Goal: Task Accomplishment & Management: Manage account settings

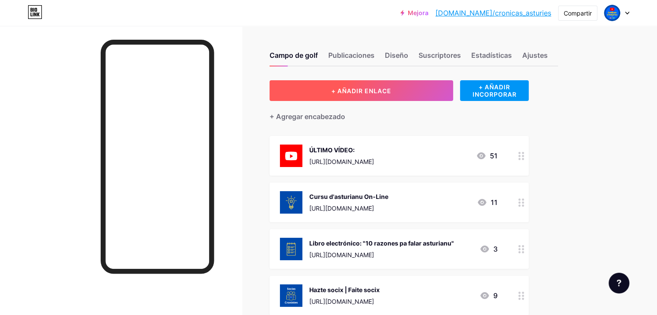
click at [369, 85] on button "+ AÑADIR ENLACE" at bounding box center [362, 90] width 184 height 21
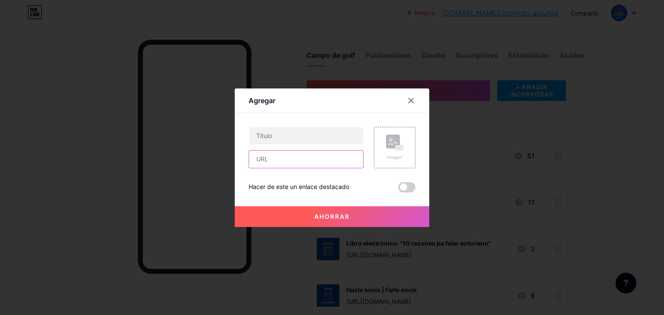
click at [289, 162] on input "text" at bounding box center [306, 159] width 114 height 17
paste input "[URL][DOMAIN_NAME]"
type input "[URL][DOMAIN_NAME]"
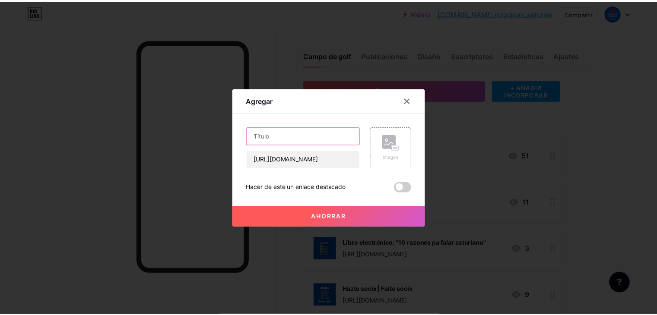
scroll to position [0, 0]
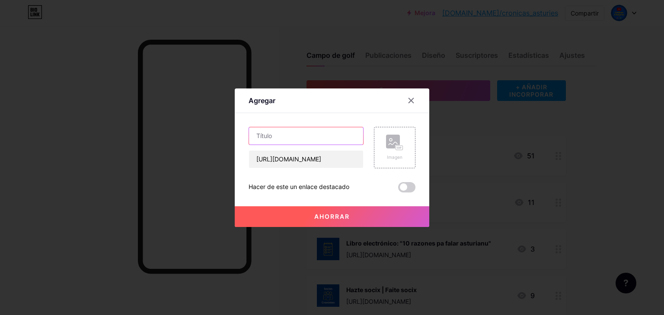
click at [305, 143] on input "text" at bounding box center [306, 135] width 114 height 17
type input "IV CERTAME DE MICRORELLATOS"
click at [405, 187] on span at bounding box center [406, 187] width 17 height 10
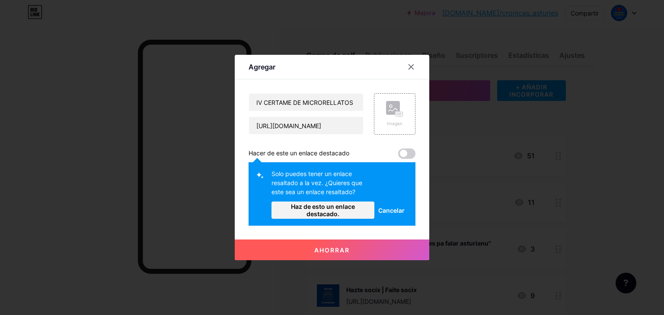
click at [391, 208] on font "Cancelar" at bounding box center [391, 210] width 26 height 7
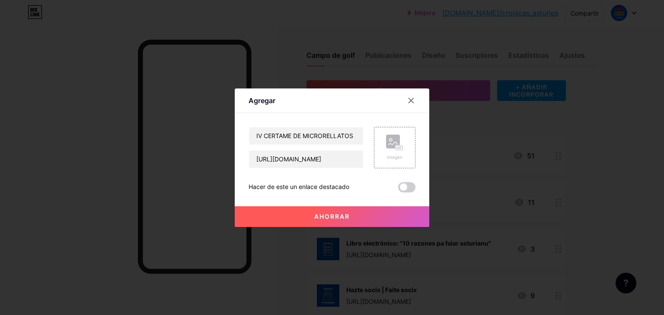
click at [406, 182] on span at bounding box center [406, 187] width 17 height 10
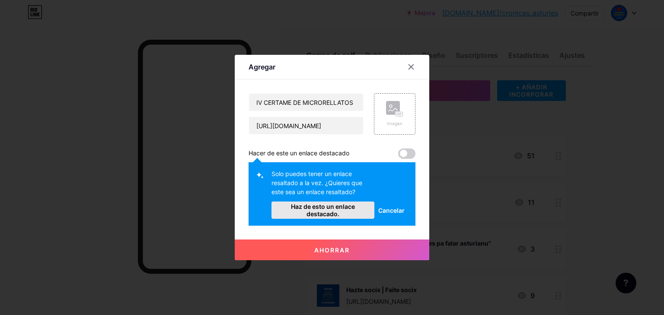
click at [346, 207] on font "Haz de esto un enlace destacado." at bounding box center [323, 210] width 64 height 15
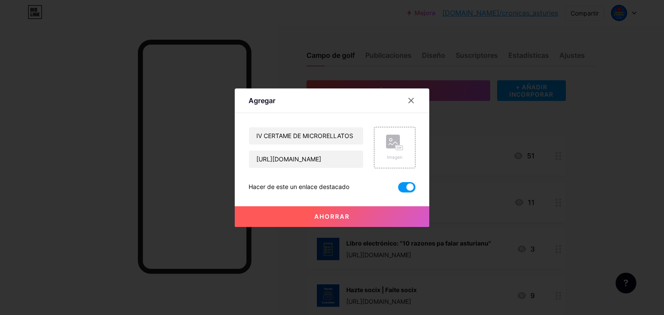
click at [348, 219] on font "Ahorrar" at bounding box center [331, 216] width 35 height 7
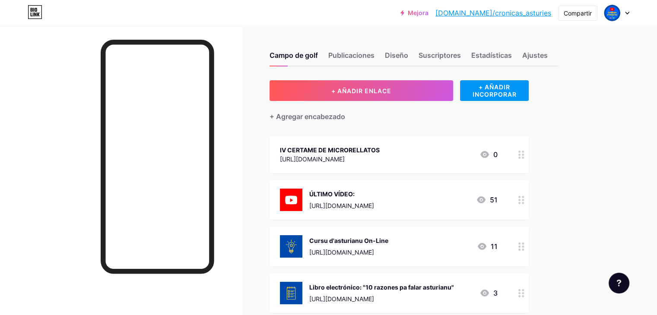
click at [373, 242] on font "Cursu d'asturianu On-Line" at bounding box center [348, 240] width 79 height 7
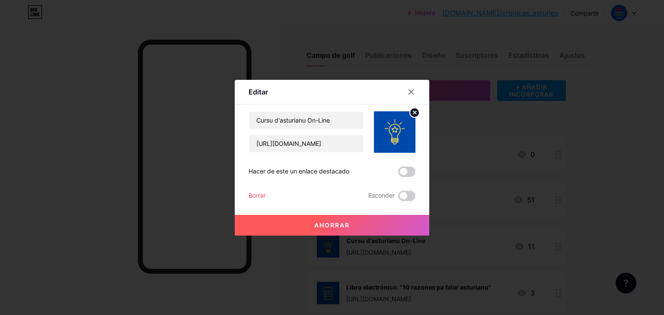
click at [357, 223] on button "Ahorrar" at bounding box center [332, 225] width 194 height 21
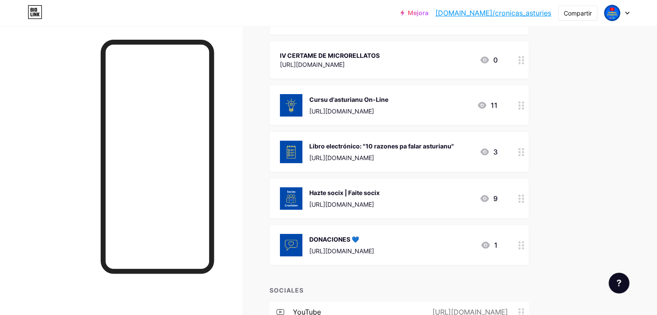
scroll to position [142, 0]
